Goal: Task Accomplishment & Management: Manage account settings

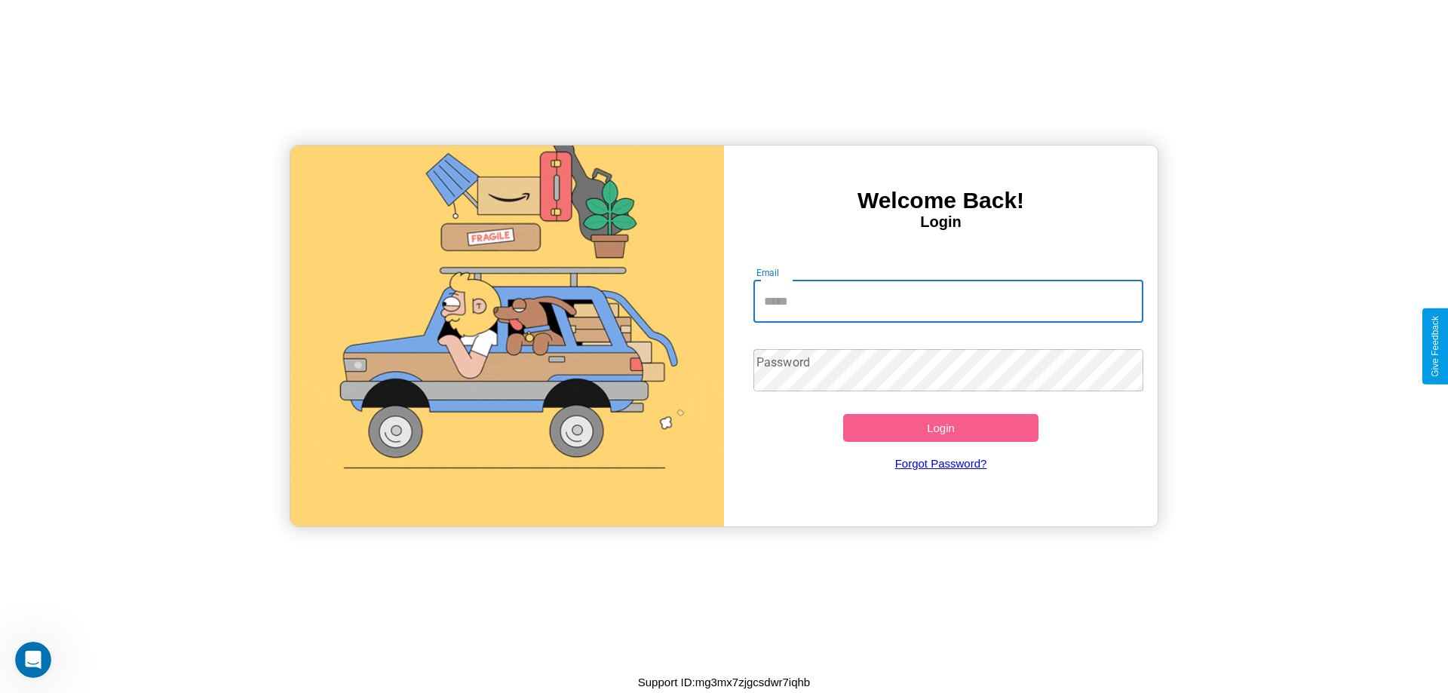
click at [948, 301] on input "Email" at bounding box center [949, 302] width 391 height 42
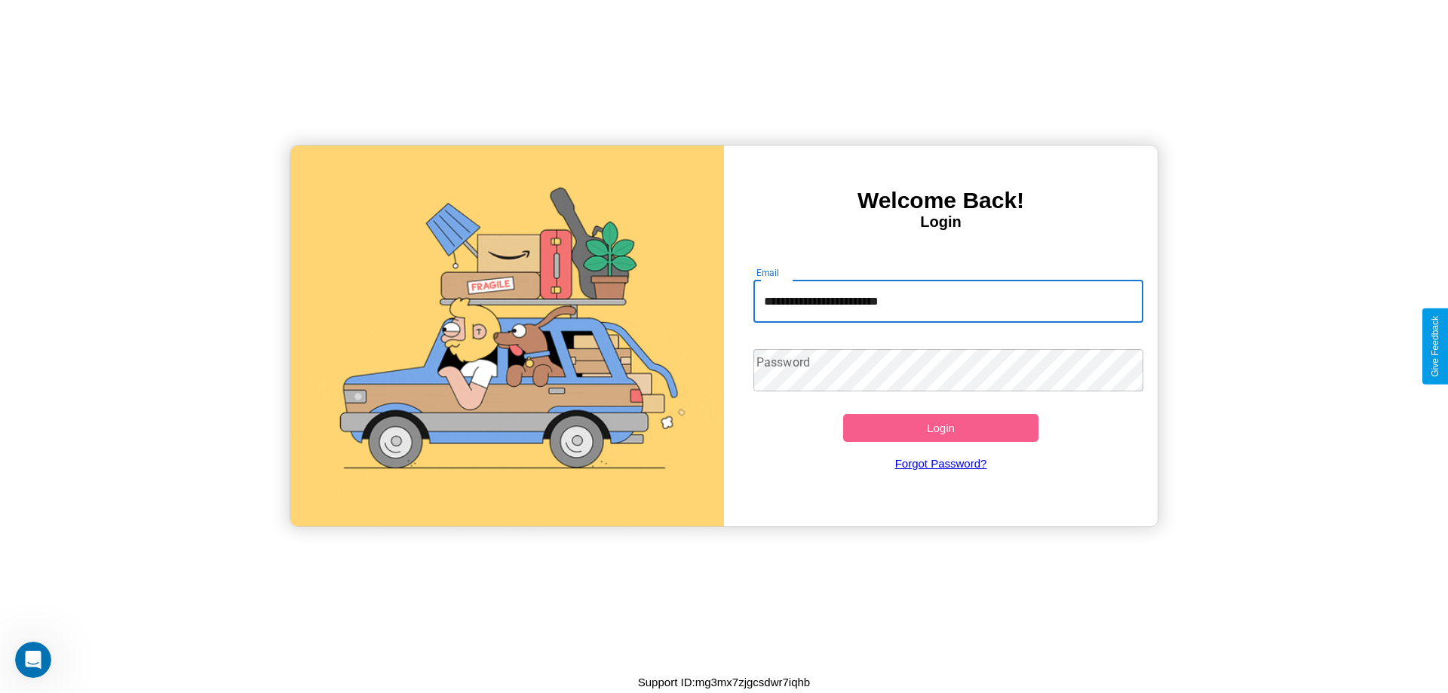
type input "**********"
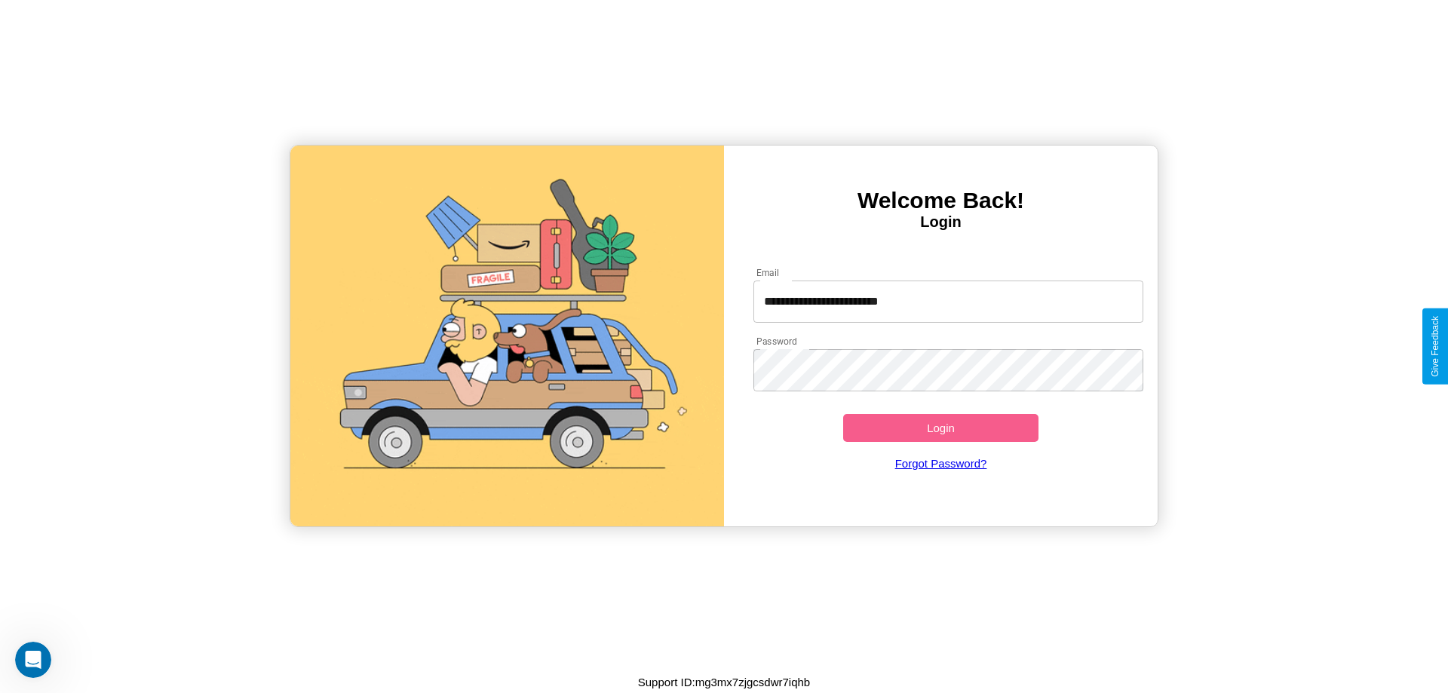
click at [941, 428] on button "Login" at bounding box center [940, 428] width 195 height 28
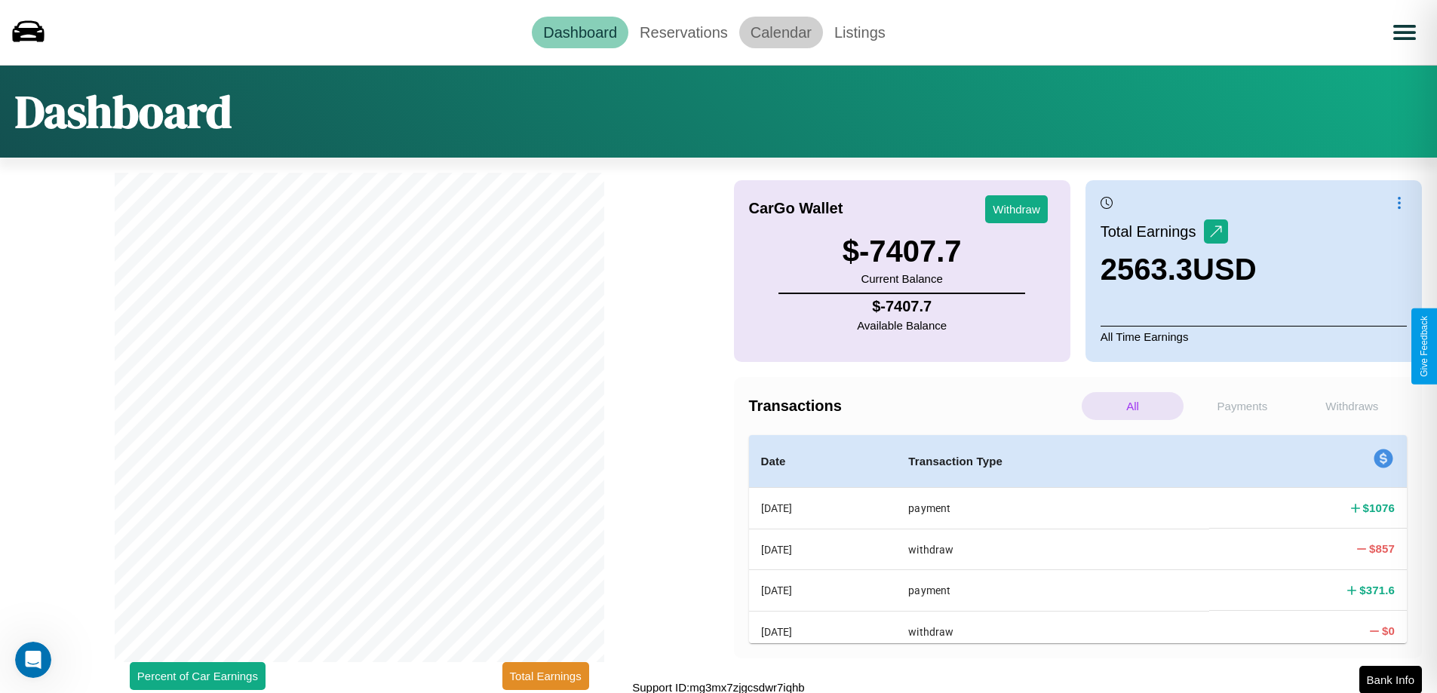
click at [781, 32] on link "Calendar" at bounding box center [781, 33] width 84 height 32
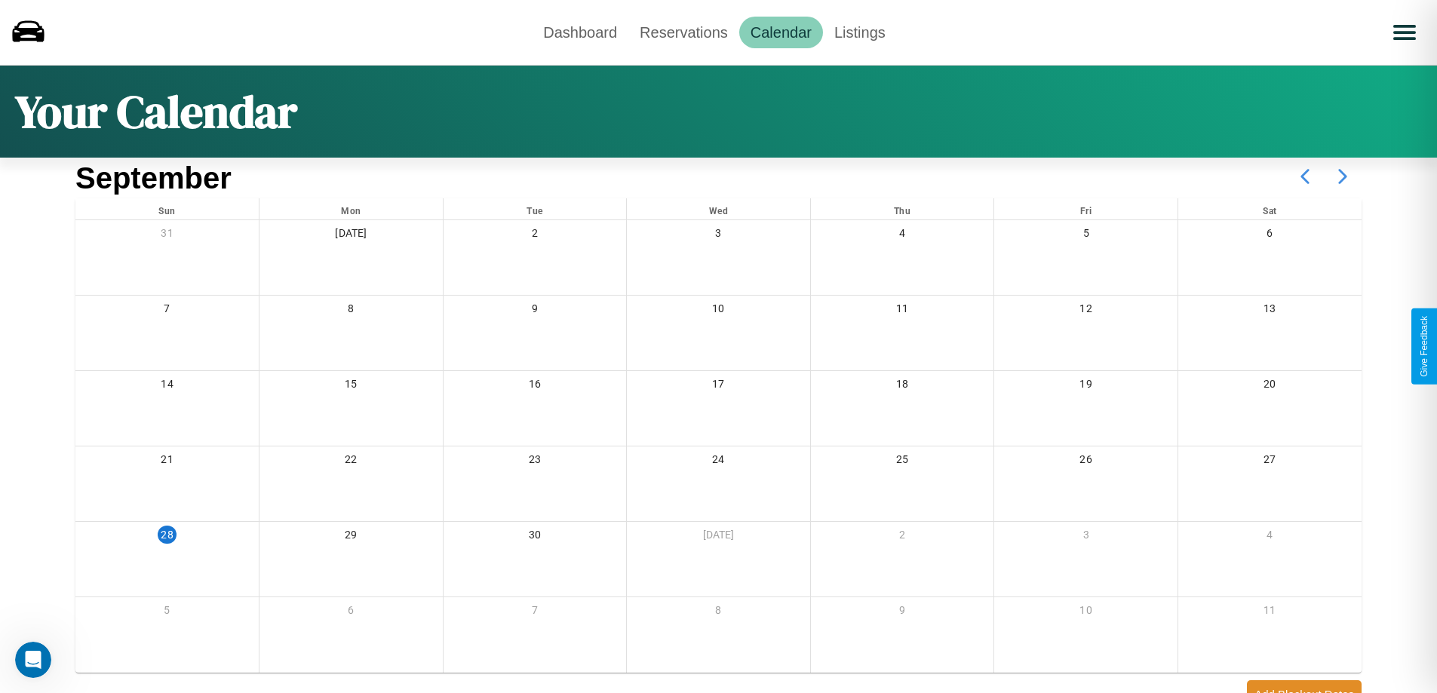
click at [1343, 176] on icon at bounding box center [1343, 177] width 38 height 38
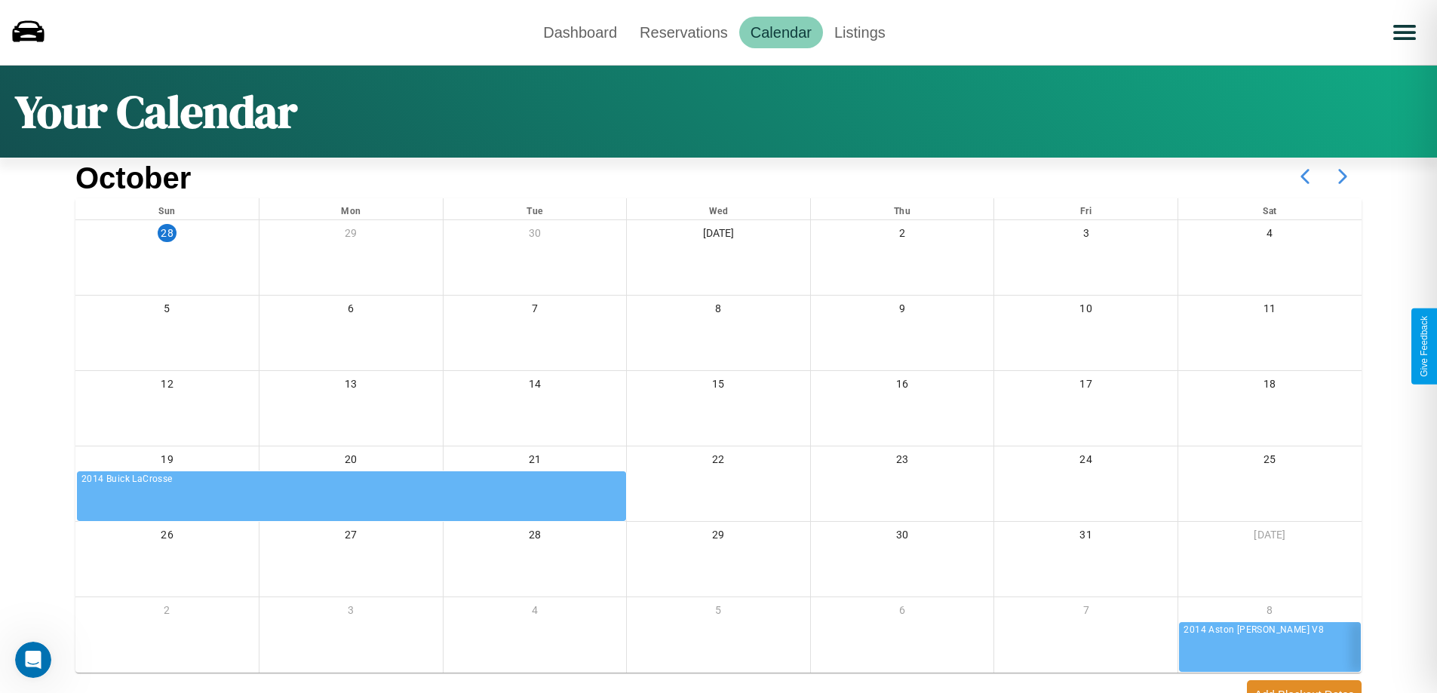
click at [1343, 176] on icon at bounding box center [1343, 177] width 38 height 38
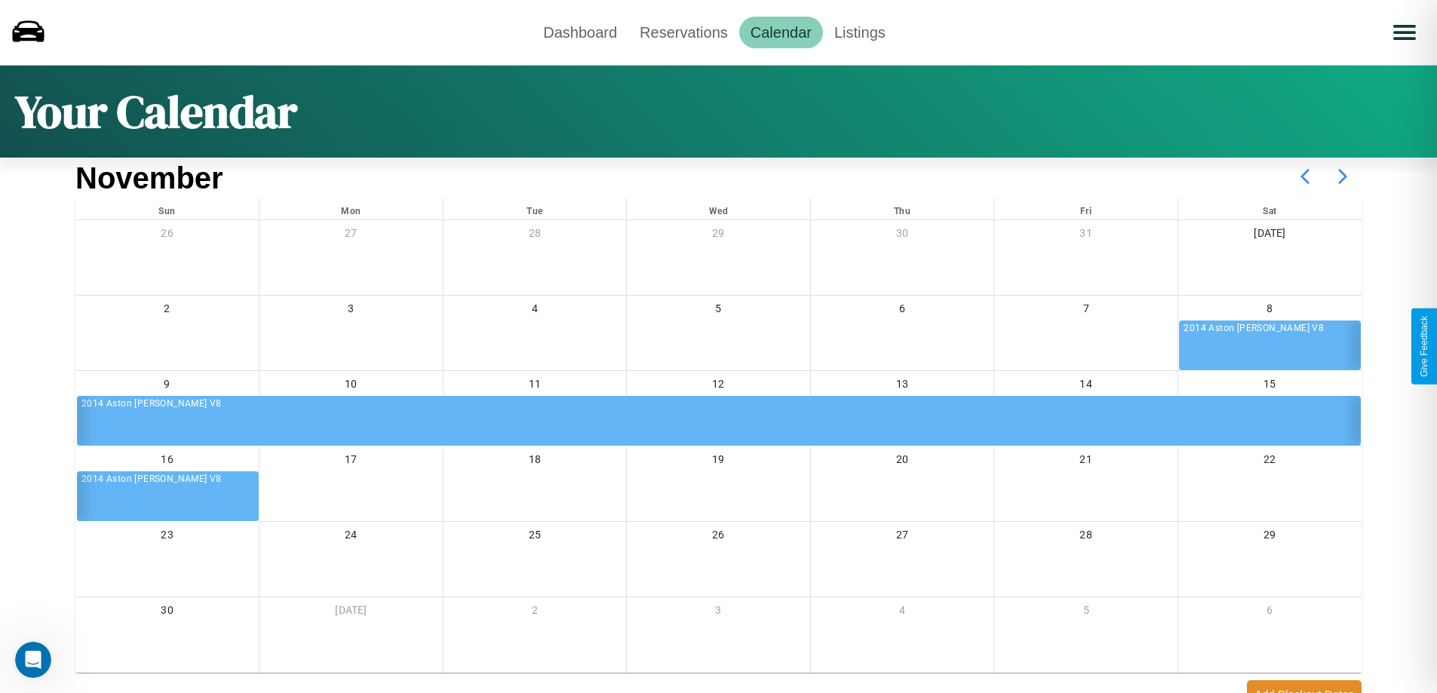
click at [1343, 176] on icon at bounding box center [1343, 177] width 38 height 38
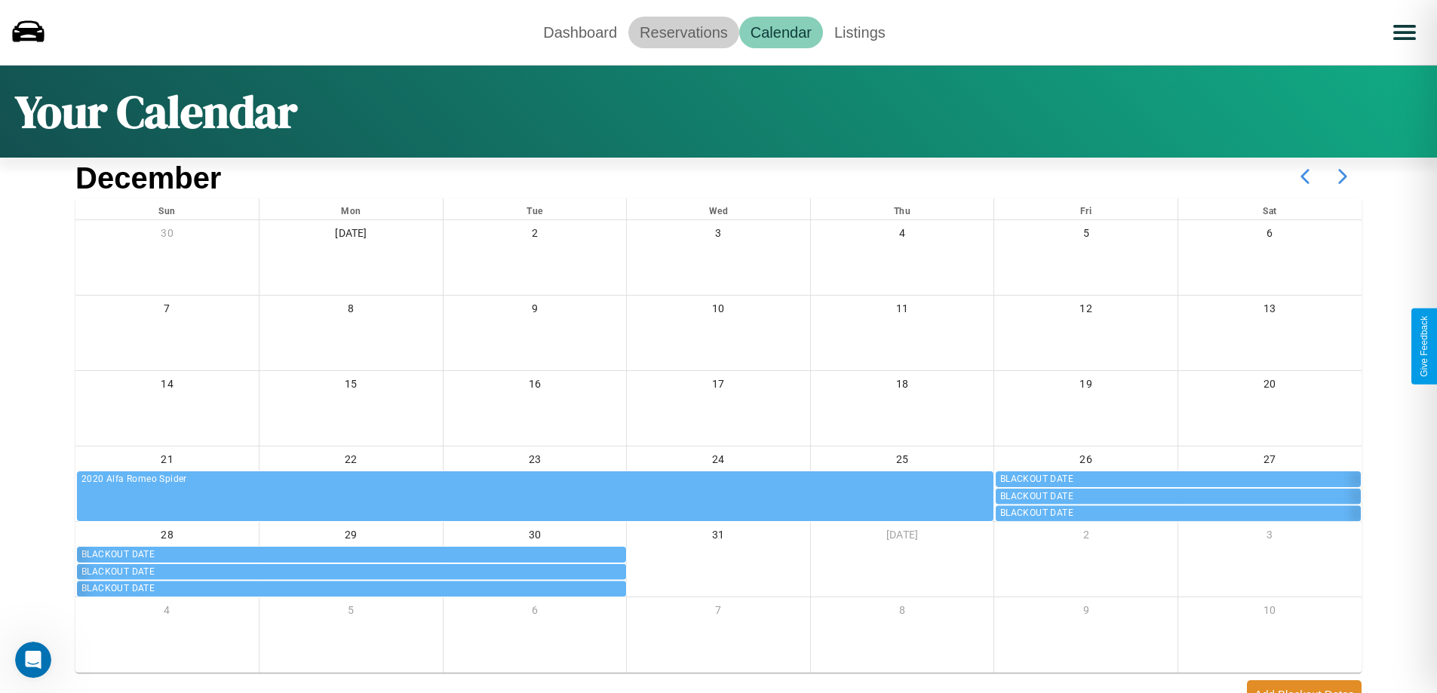
click at [683, 32] on link "Reservations" at bounding box center [683, 33] width 111 height 32
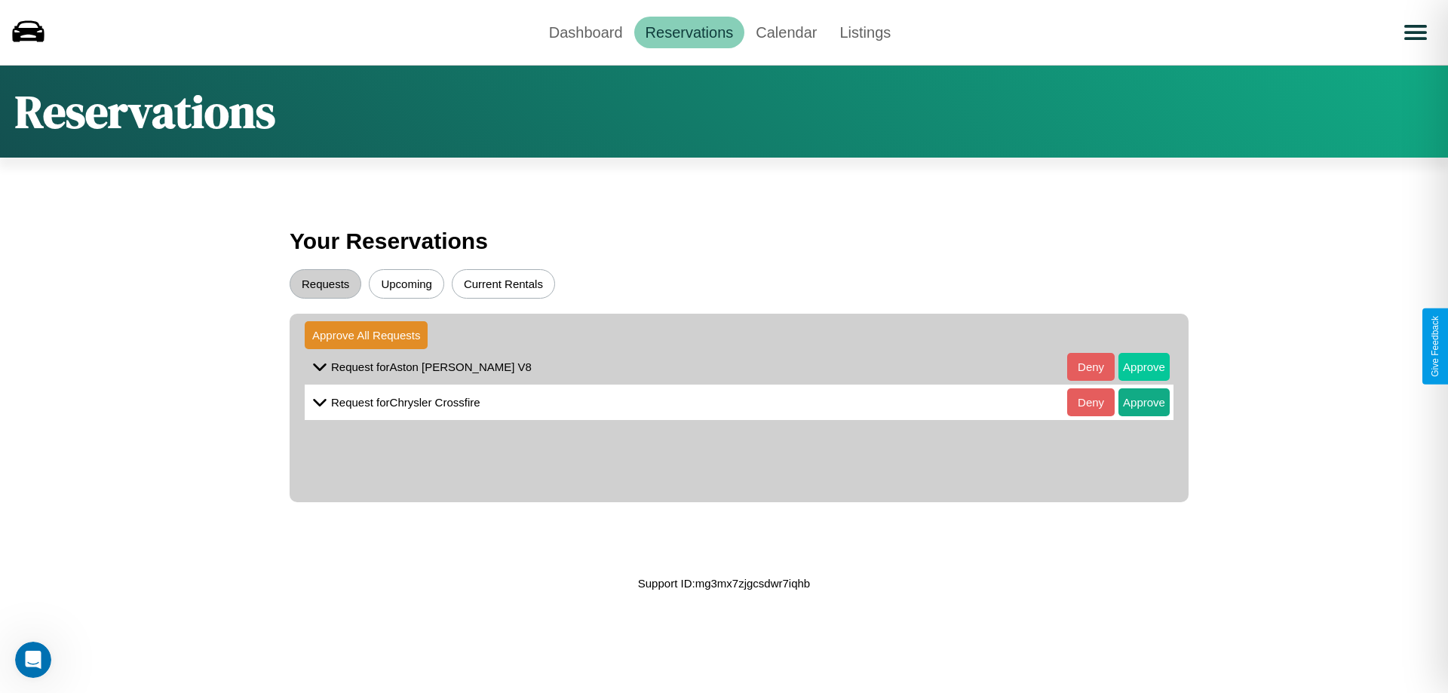
click at [1133, 367] on button "Approve" at bounding box center [1144, 367] width 51 height 28
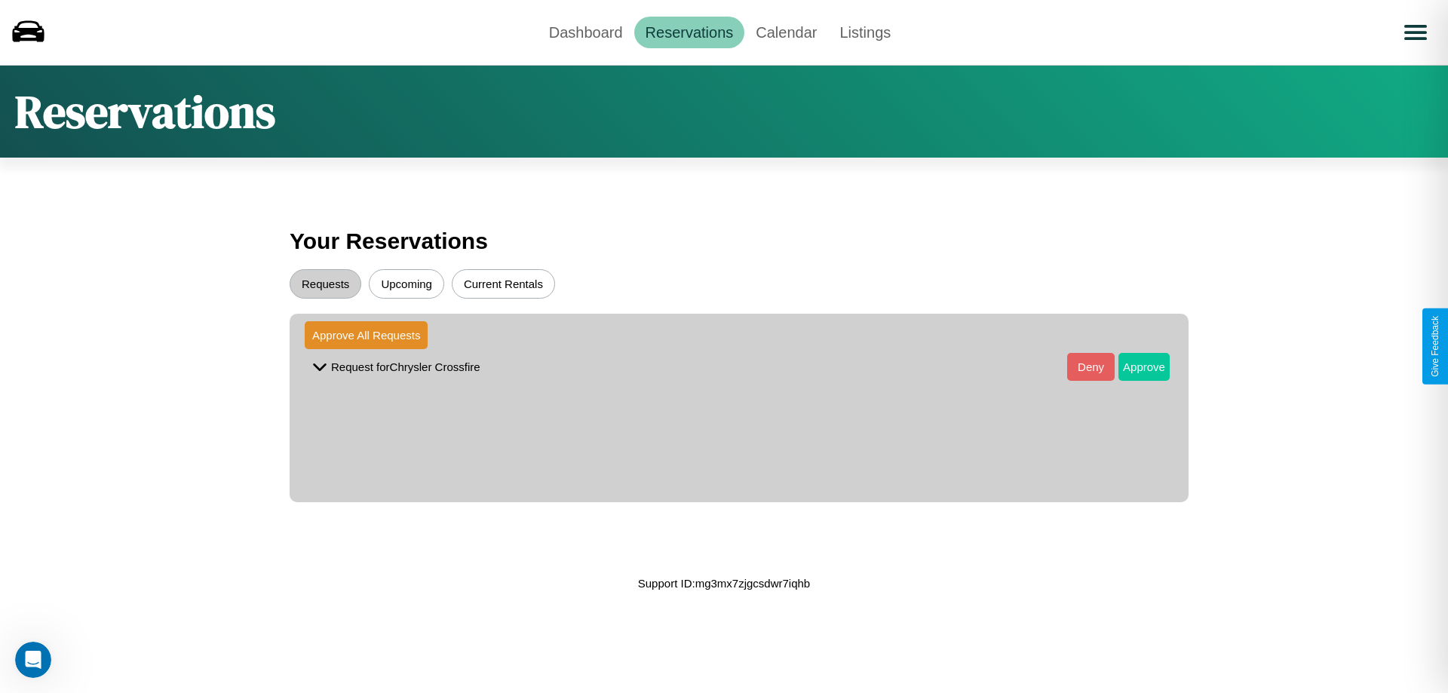
click at [1133, 367] on button "Approve" at bounding box center [1144, 367] width 51 height 28
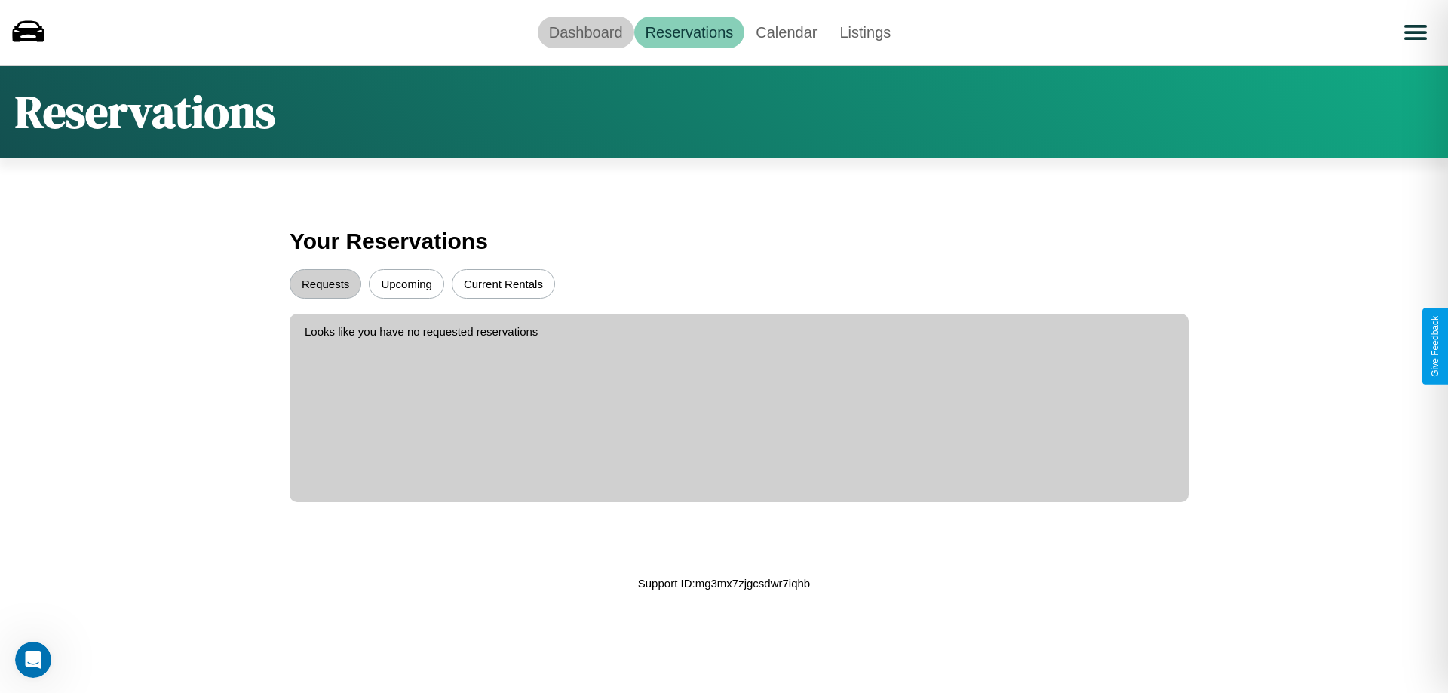
click at [585, 32] on link "Dashboard" at bounding box center [586, 33] width 97 height 32
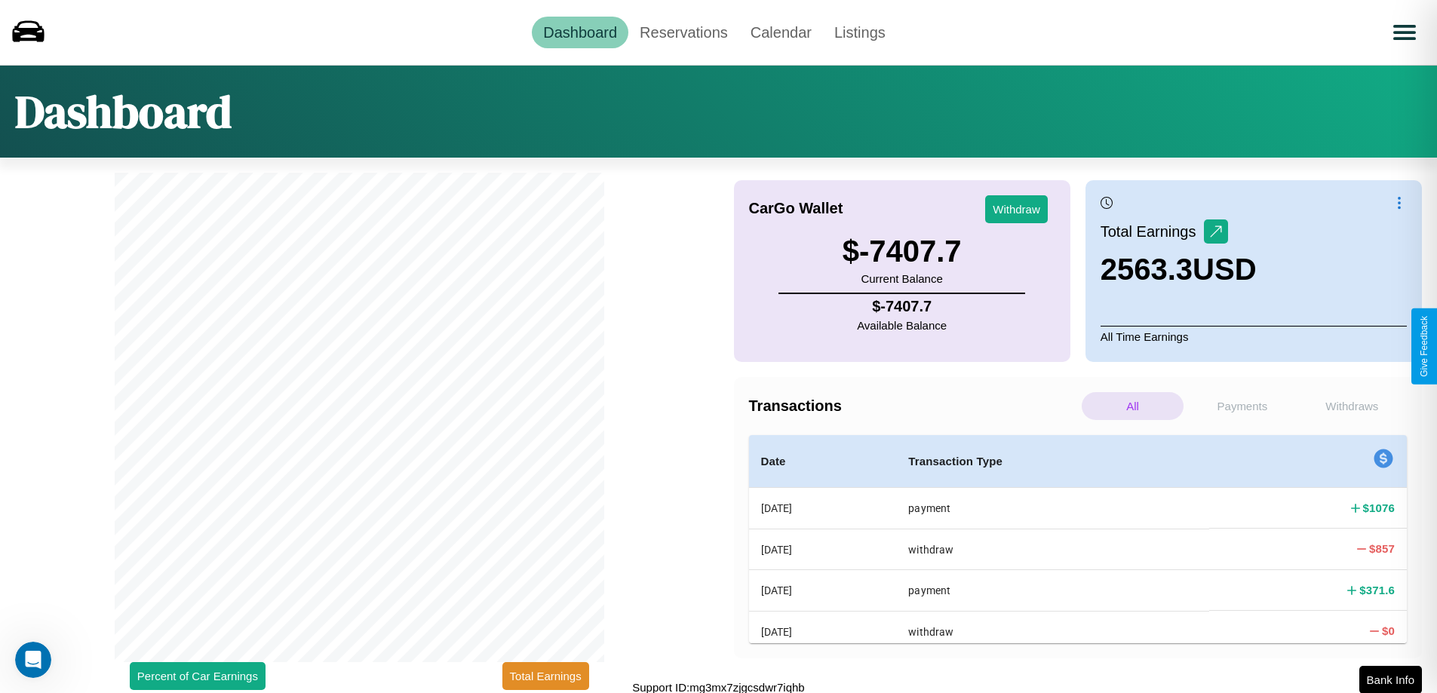
click at [1132, 406] on p "All" at bounding box center [1133, 406] width 102 height 28
click at [1352, 406] on p "Withdraws" at bounding box center [1352, 406] width 102 height 28
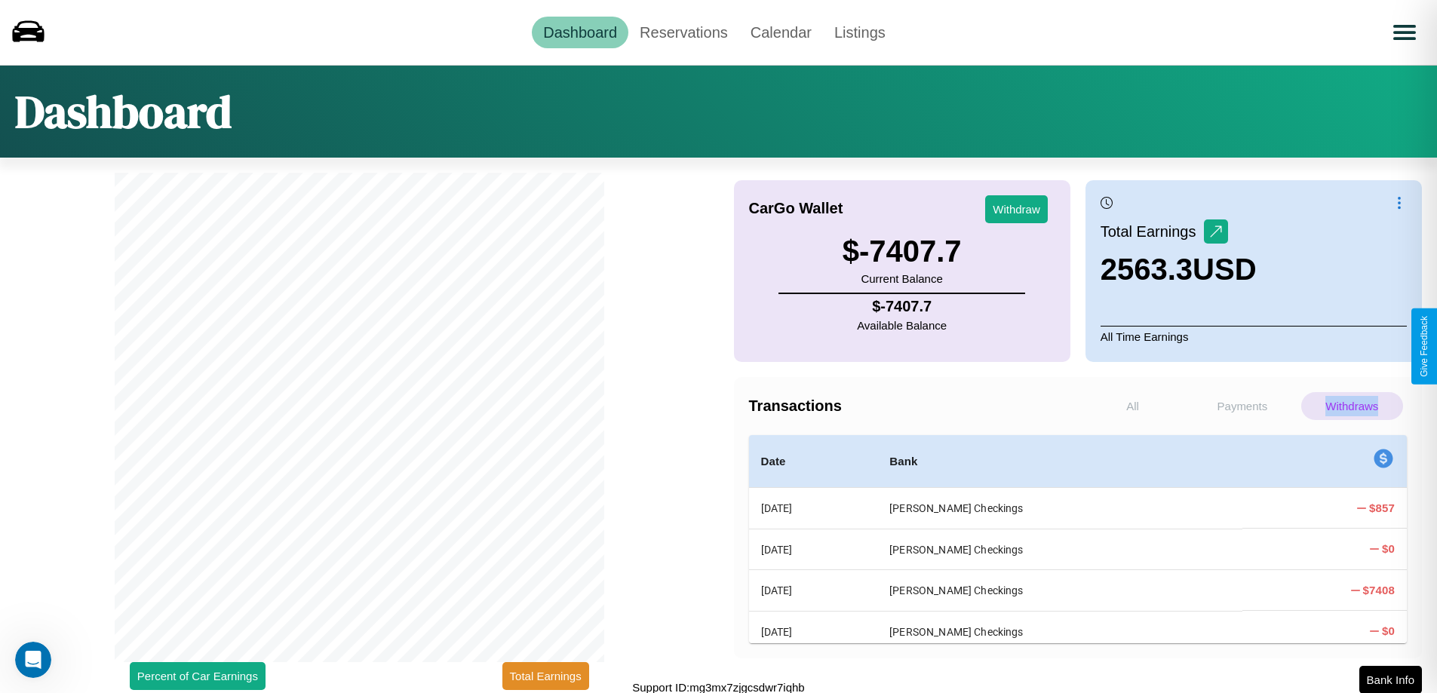
click at [1352, 406] on p "Withdraws" at bounding box center [1352, 406] width 102 height 28
